Goal: Check status: Check status

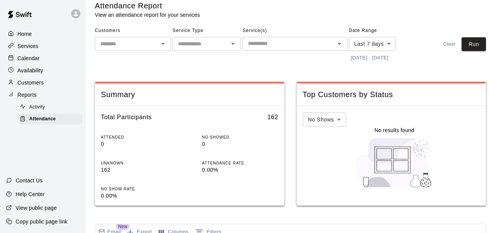
scroll to position [8, 0]
click at [375, 59] on button "[DATE] - [DATE]" at bounding box center [370, 59] width 42 height 12
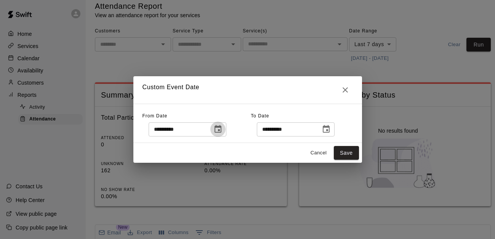
click at [222, 129] on icon "Choose date, selected date is Sep 5, 2025" at bounding box center [217, 129] width 9 height 9
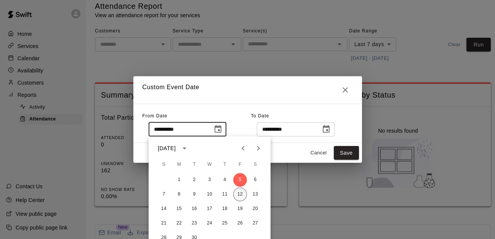
click at [237, 192] on button "12" at bounding box center [240, 194] width 14 height 14
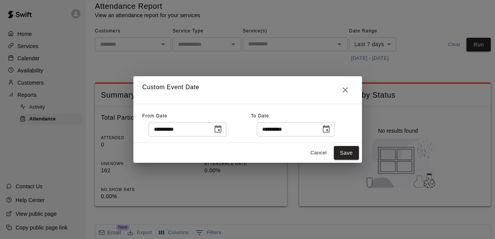
type input "**********"
click at [350, 154] on button "Save" at bounding box center [346, 153] width 25 height 14
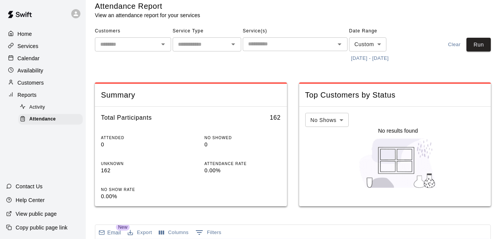
type input "******"
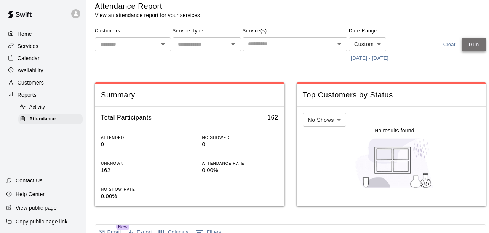
click at [471, 43] on button "Run" at bounding box center [474, 45] width 24 height 14
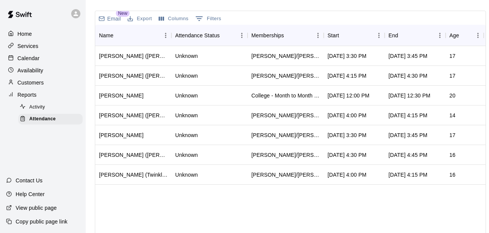
scroll to position [222, 0]
click at [350, 39] on div "Start" at bounding box center [351, 34] width 46 height 21
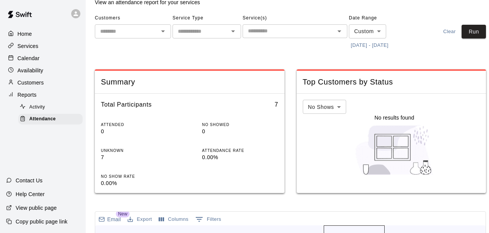
scroll to position [1, 0]
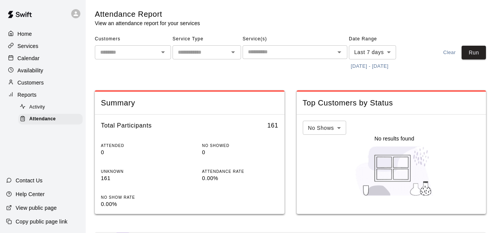
click at [375, 61] on button "[DATE] - [DATE]" at bounding box center [370, 67] width 42 height 12
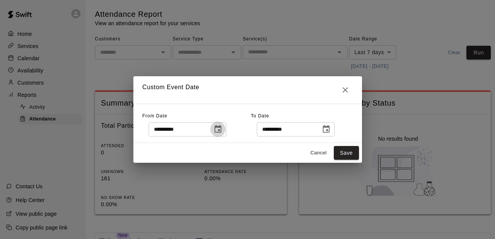
click at [221, 127] on icon "Choose date, selected date is Sep 5, 2025" at bounding box center [217, 129] width 7 height 8
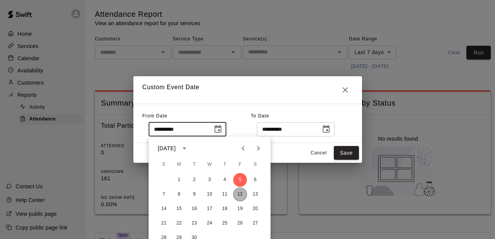
click at [243, 200] on button "12" at bounding box center [240, 194] width 14 height 14
type input "**********"
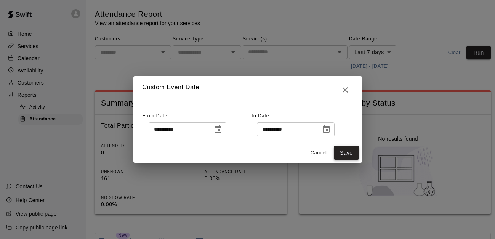
click at [342, 151] on button "Save" at bounding box center [346, 153] width 25 height 14
type input "******"
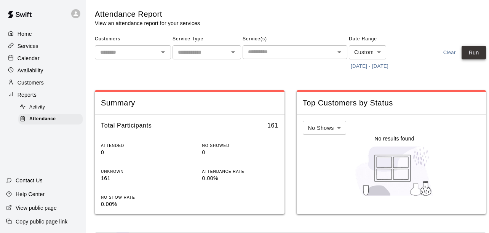
click at [473, 54] on button "Run" at bounding box center [474, 53] width 24 height 14
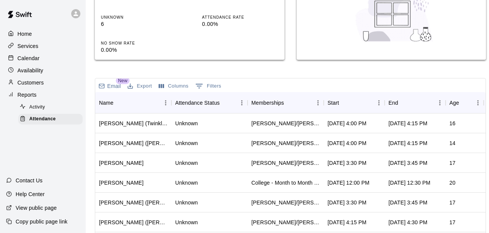
scroll to position [155, 0]
click at [354, 100] on div "Start" at bounding box center [351, 102] width 46 height 21
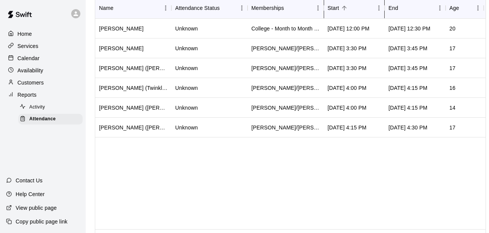
scroll to position [0, 0]
